Goal: Navigation & Orientation: Find specific page/section

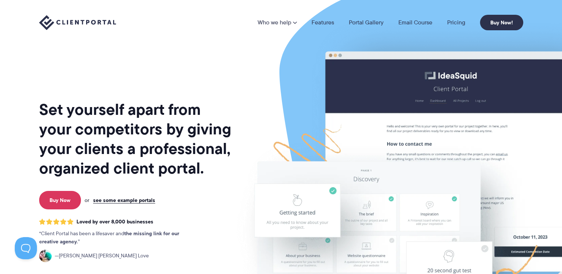
click at [99, 112] on h1 "Set yourself apart from your competitors by giving your clients a professional,…" at bounding box center [136, 139] width 194 height 78
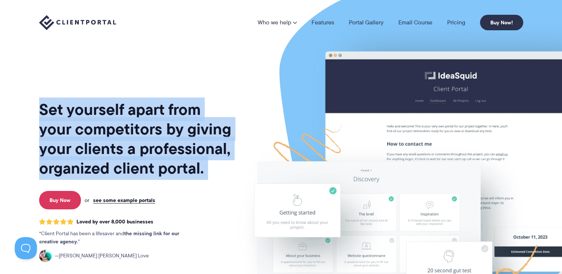
click at [99, 112] on h1 "Set yourself apart from your competitors by giving your clients a professional,…" at bounding box center [136, 139] width 194 height 78
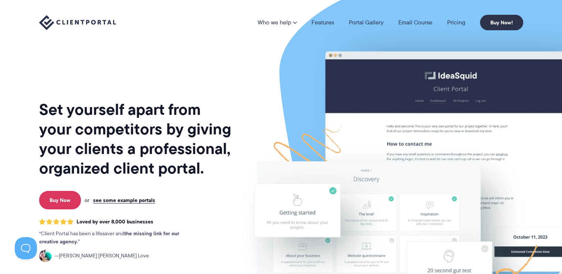
click at [79, 114] on h1 "Set yourself apart from your competitors by giving your clients a professional,…" at bounding box center [136, 139] width 194 height 78
click at [104, 134] on h1 "Set yourself apart from your competitors by giving your clients a professional,…" at bounding box center [136, 139] width 194 height 78
click at [107, 143] on h1 "Set yourself apart from your competitors by giving your clients a professional,…" at bounding box center [136, 139] width 194 height 78
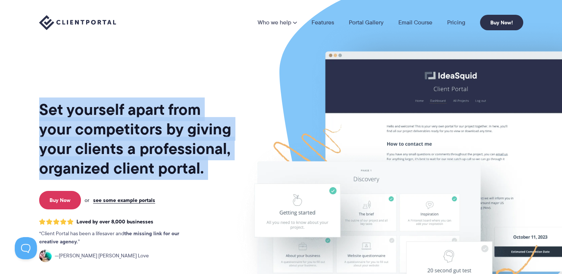
click at [107, 143] on h1 "Set yourself apart from your competitors by giving your clients a professional,…" at bounding box center [136, 139] width 194 height 78
click at [108, 133] on h1 "Set yourself apart from your competitors by giving your clients a professional,…" at bounding box center [136, 139] width 194 height 78
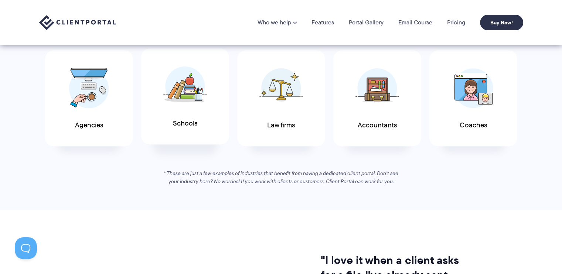
scroll to position [402, 0]
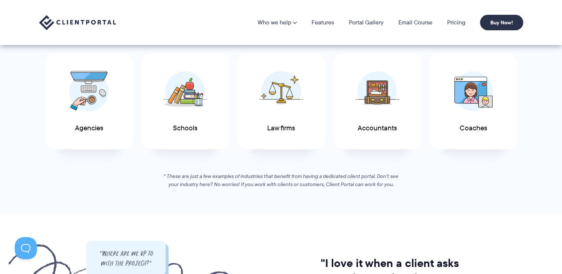
click at [333, 186] on em "* These are just a few examples of industries that benefit from having a dedica…" at bounding box center [281, 181] width 235 height 16
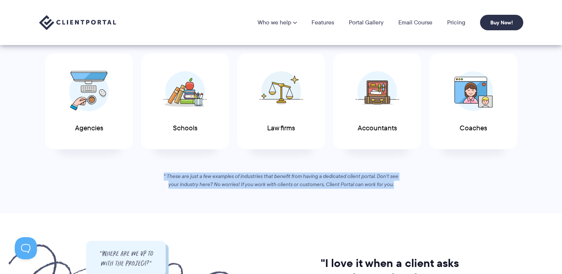
click at [333, 186] on em "* These are just a few examples of industries that benefit from having a dedica…" at bounding box center [281, 181] width 235 height 16
click at [166, 176] on em "* These are just a few examples of industries that benefit from having a dedica…" at bounding box center [281, 181] width 235 height 16
drag, startPoint x: 166, startPoint y: 176, endPoint x: 357, endPoint y: 195, distance: 192.5
click at [357, 195] on section "If you work with clients, you’ll love Client Portal See why Client Portal is pe…" at bounding box center [281, 85] width 562 height 255
